Goal: Ask a question

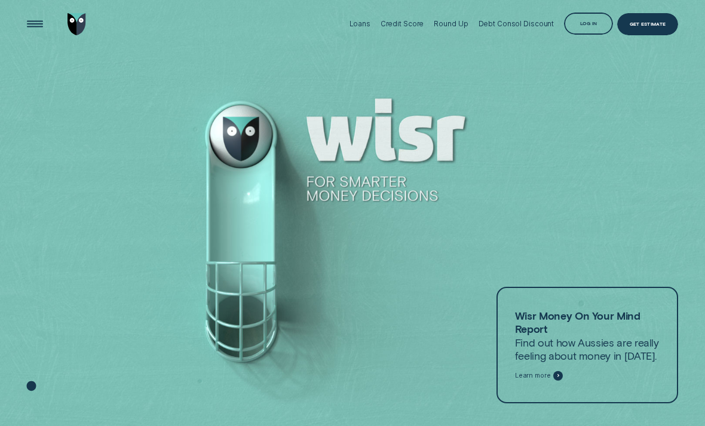
click at [75, 276] on div at bounding box center [352, 213] width 705 height 427
click at [33, 22] on div "Open Menu" at bounding box center [35, 23] width 31 height 31
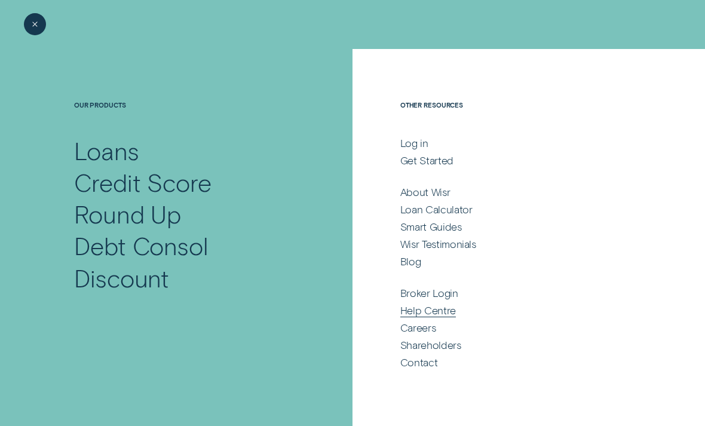
click at [416, 313] on div "Help Centre" at bounding box center [429, 310] width 56 height 13
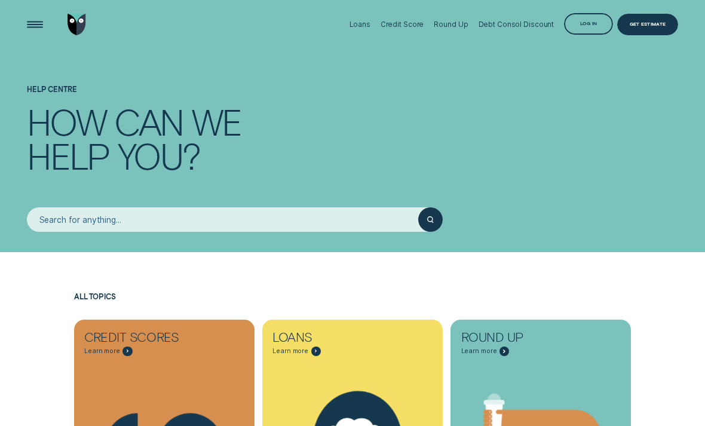
click at [102, 216] on input "search" at bounding box center [223, 219] width 392 height 25
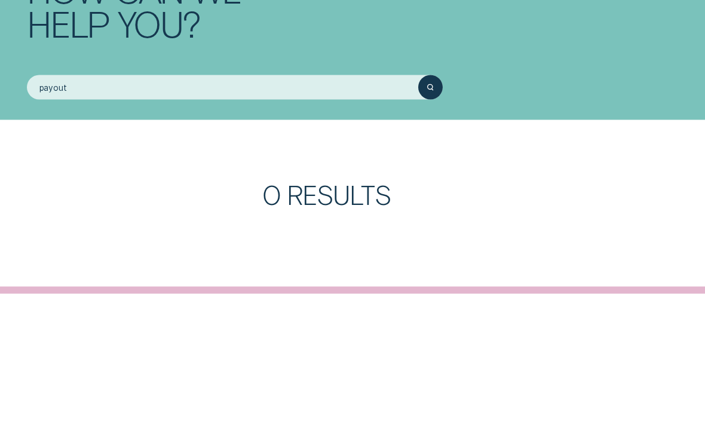
click at [424, 207] on div "submit" at bounding box center [431, 219] width 25 height 25
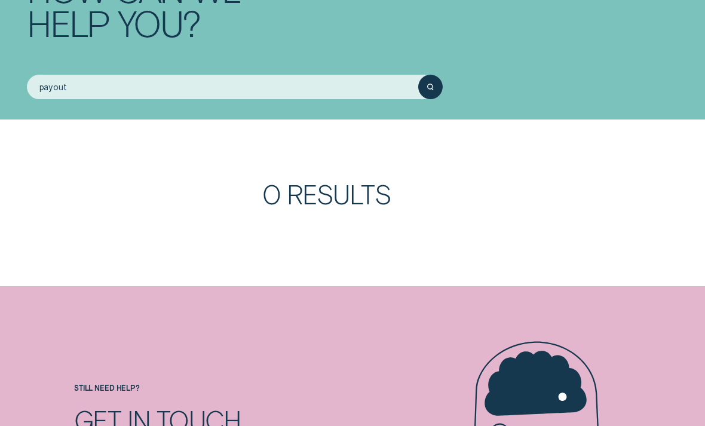
click at [82, 92] on input "payout" at bounding box center [223, 87] width 392 height 25
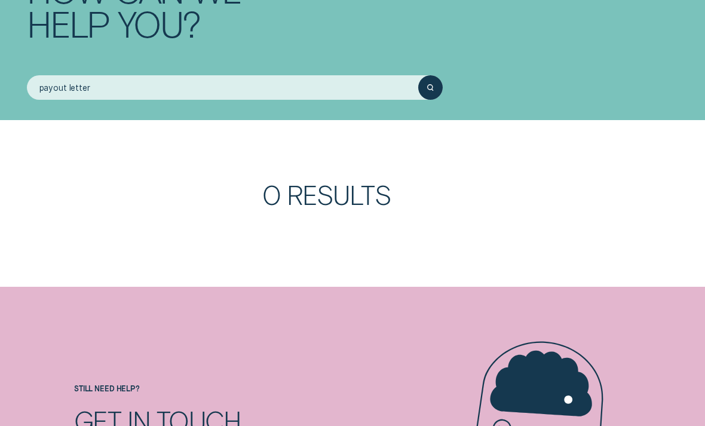
type input "payout letter"
click at [430, 86] on button "submit" at bounding box center [431, 87] width 25 height 25
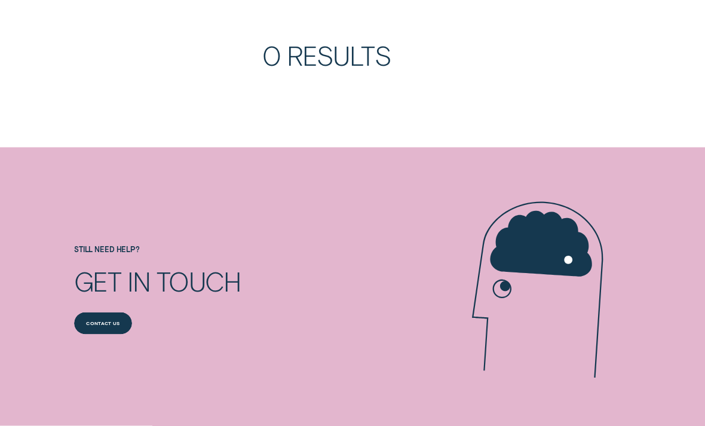
scroll to position [290, 0]
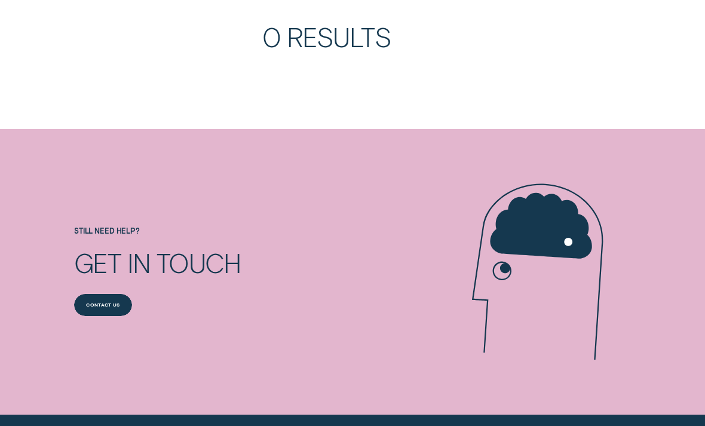
click at [96, 299] on div "Contact us" at bounding box center [103, 305] width 58 height 22
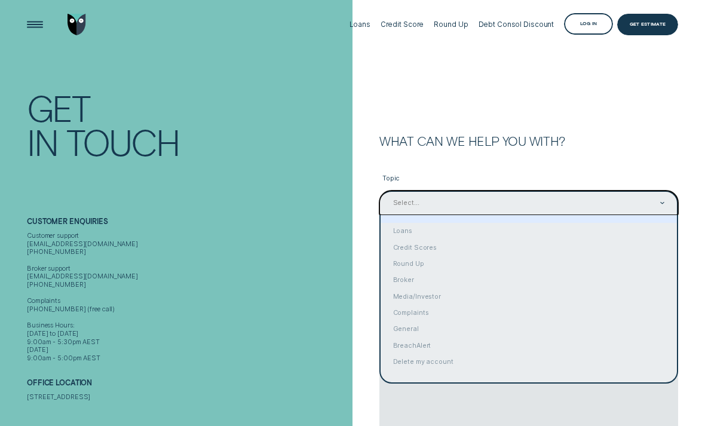
click at [407, 229] on div "Loans" at bounding box center [529, 231] width 297 height 16
type input "Loans"
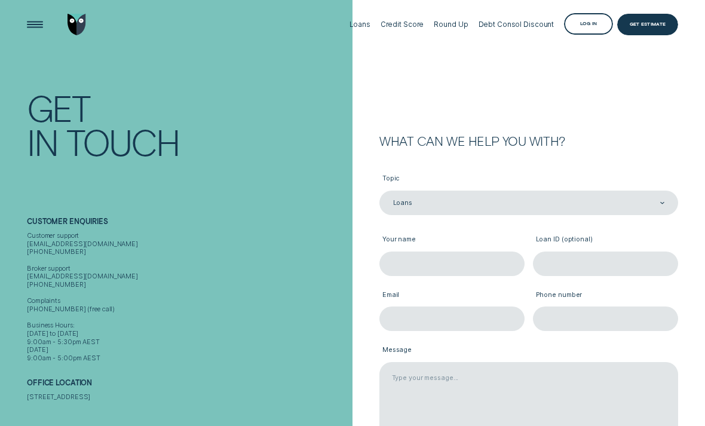
click at [463, 263] on input "Your name" at bounding box center [452, 264] width 145 height 25
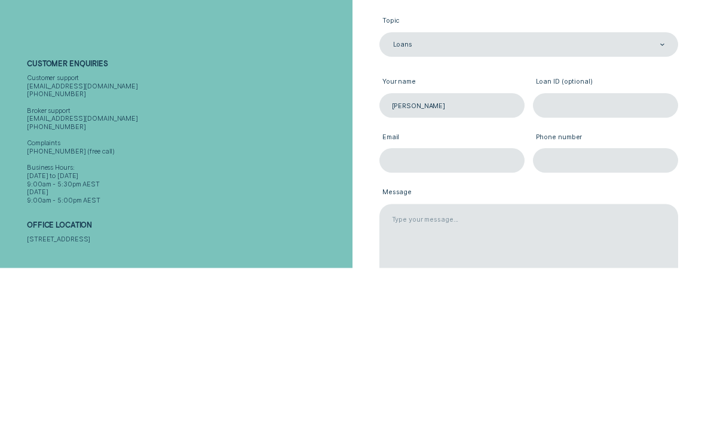
type input "Adam Lee"
click at [439, 307] on input "Email" at bounding box center [452, 319] width 145 height 25
type input "adam@bushnut.com.au"
click at [578, 307] on input "Phone number" at bounding box center [605, 319] width 145 height 25
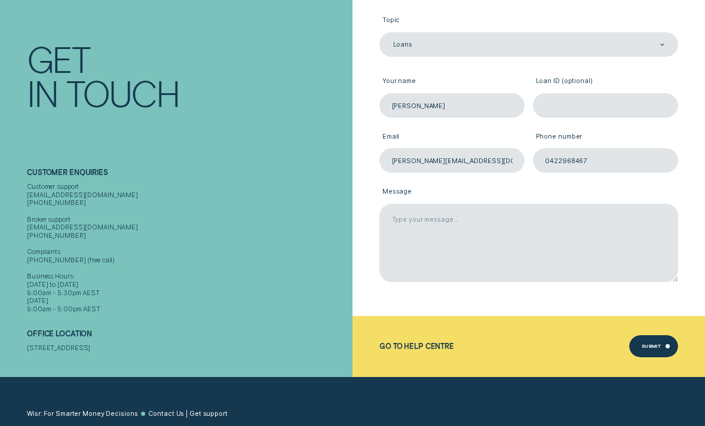
type input "0422968467"
click at [407, 215] on textarea "Message" at bounding box center [529, 243] width 299 height 78
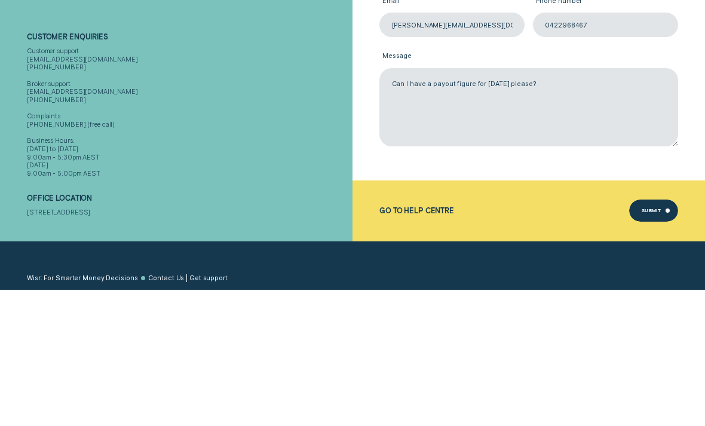
scroll to position [295, 0]
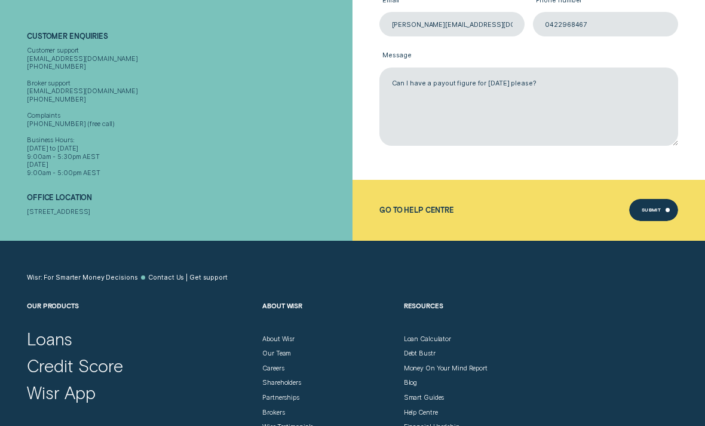
type textarea "Can I have a payout figure for 5/9/25 please?"
click at [654, 207] on div "Submit" at bounding box center [654, 210] width 49 height 22
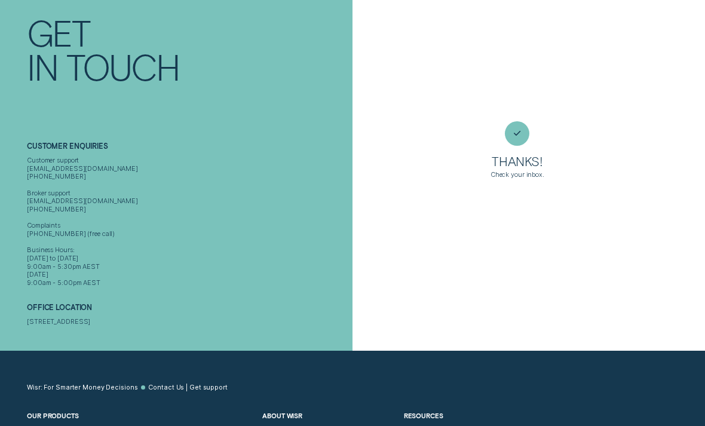
scroll to position [0, 0]
